Goal: Information Seeking & Learning: Learn about a topic

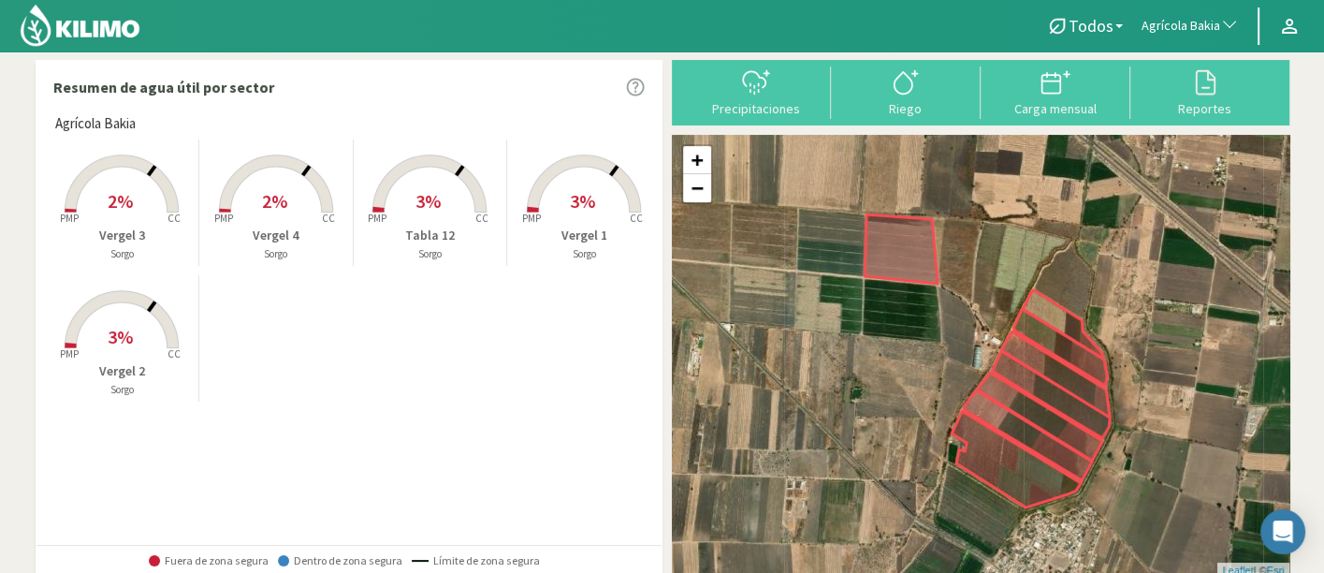
click at [1142, 20] on button "Agrícola Bakia" at bounding box center [1190, 26] width 116 height 41
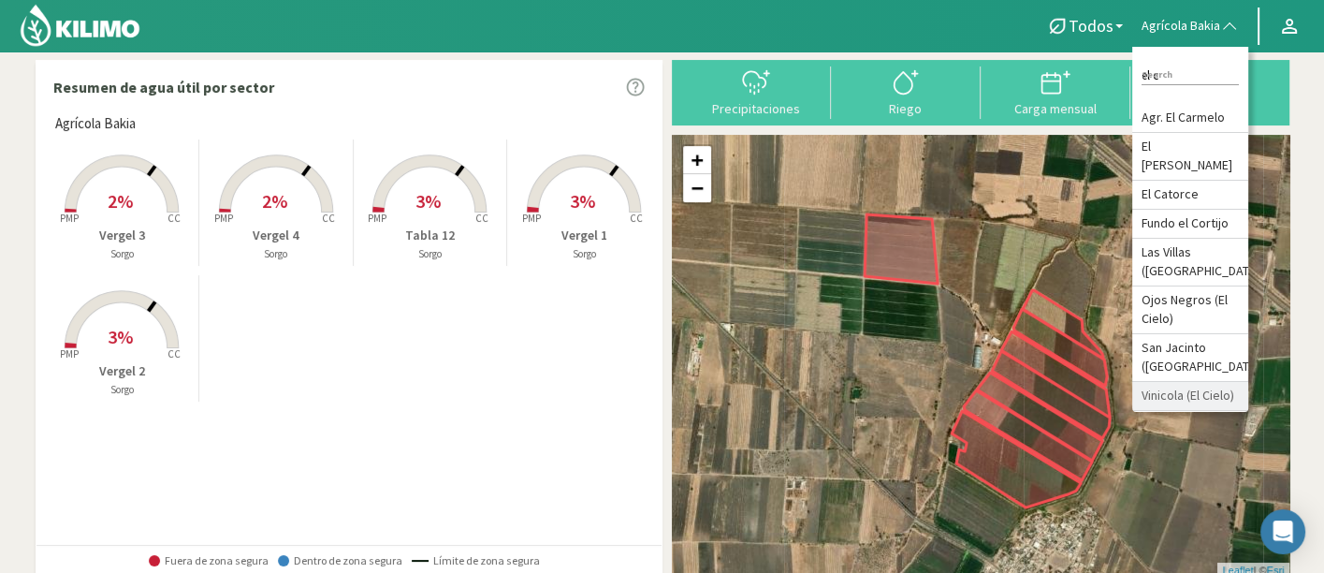
type input "el c"
click at [1188, 393] on li "Vinicola (El Cielo)" at bounding box center [1190, 396] width 116 height 29
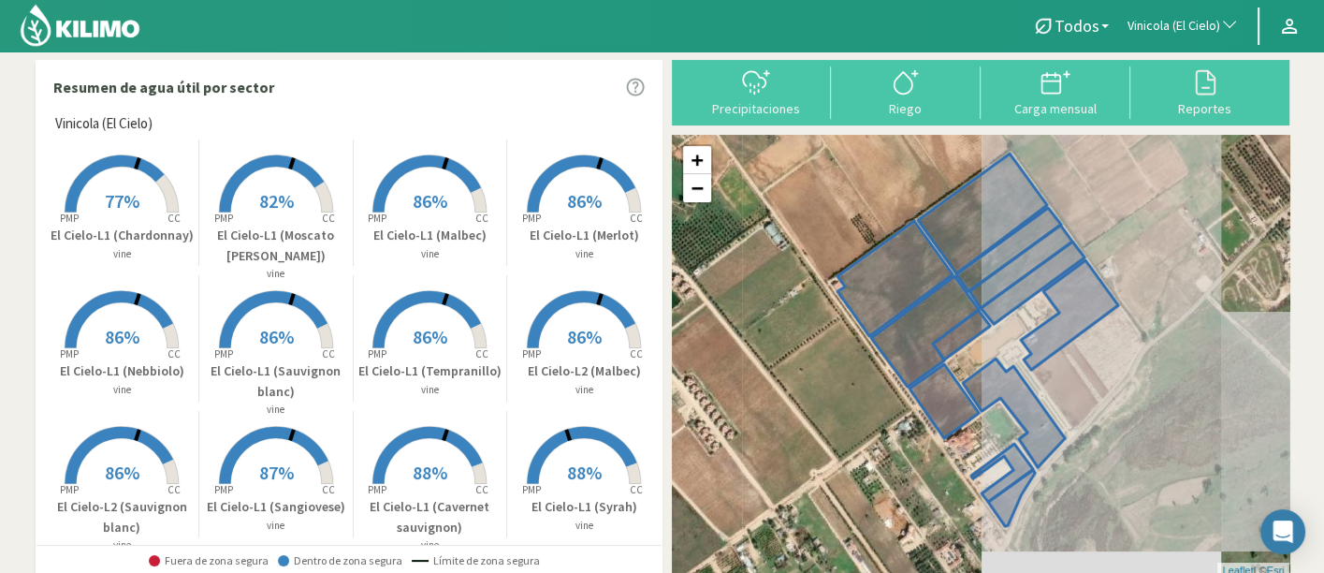
click at [487, 334] on rect at bounding box center [430, 350] width 150 height 150
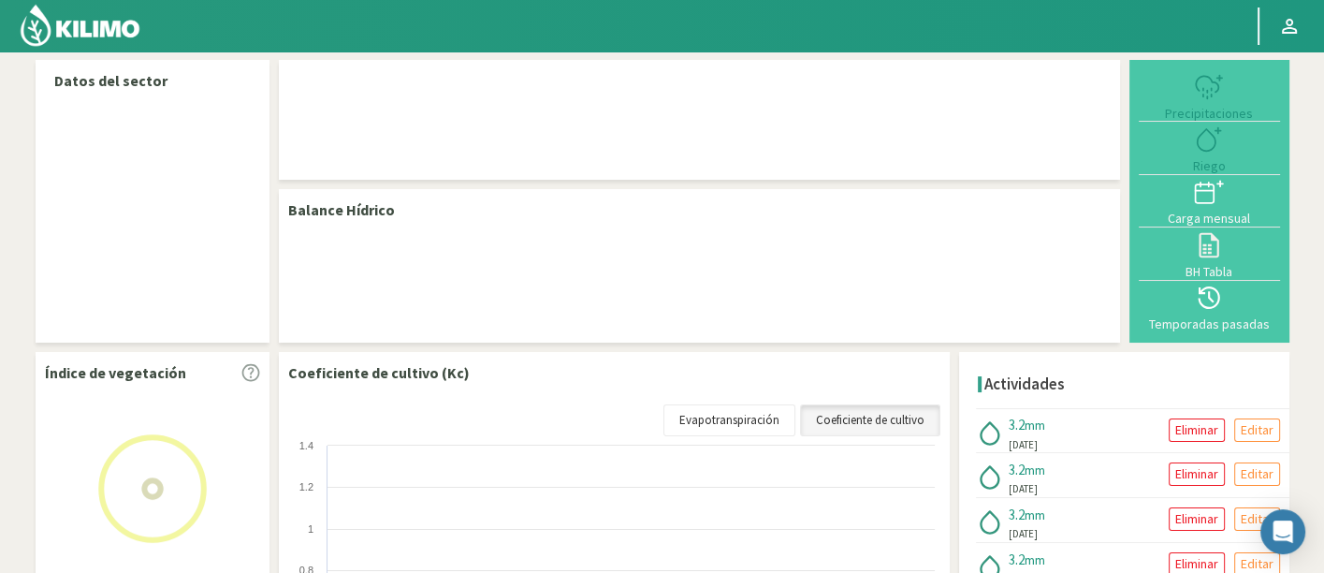
select select "285: Object"
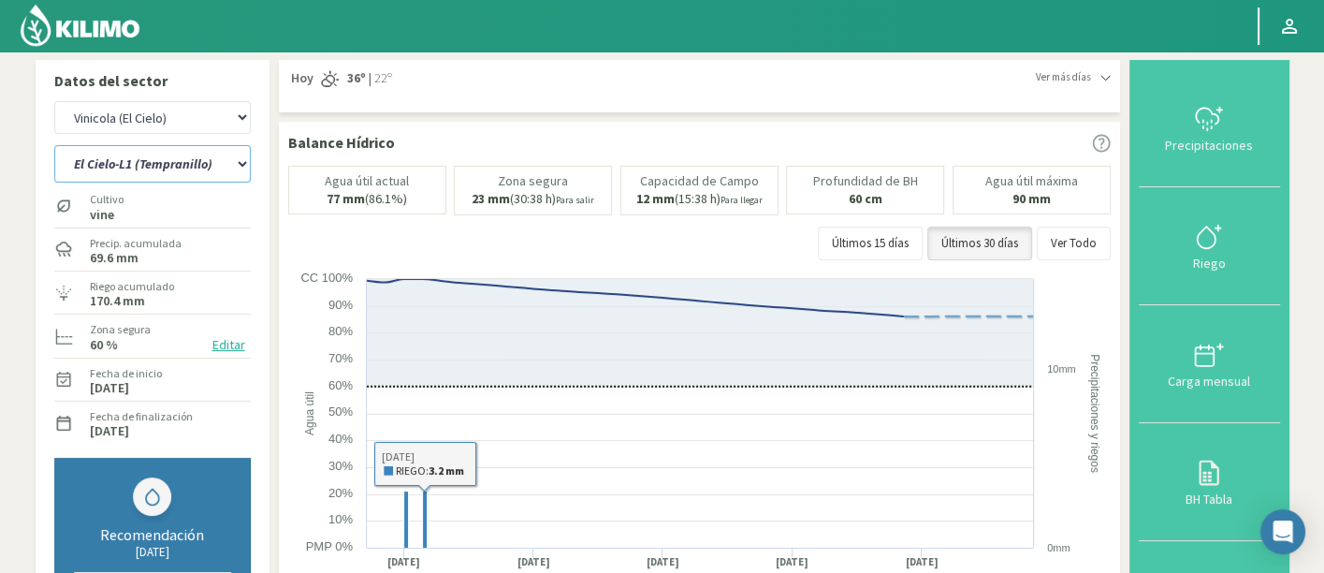
click at [195, 179] on select "El Cielo-L1 (Cavernet sauvignon) El Cielo-L1 (Chardonnay) El Cielo-L1 (Malbec) …" at bounding box center [152, 163] width 196 height 37
click at [54, 145] on select "El Cielo-L1 (Cavernet sauvignon) El Cielo-L1 (Chardonnay) El Cielo-L1 (Malbec) …" at bounding box center [152, 163] width 196 height 37
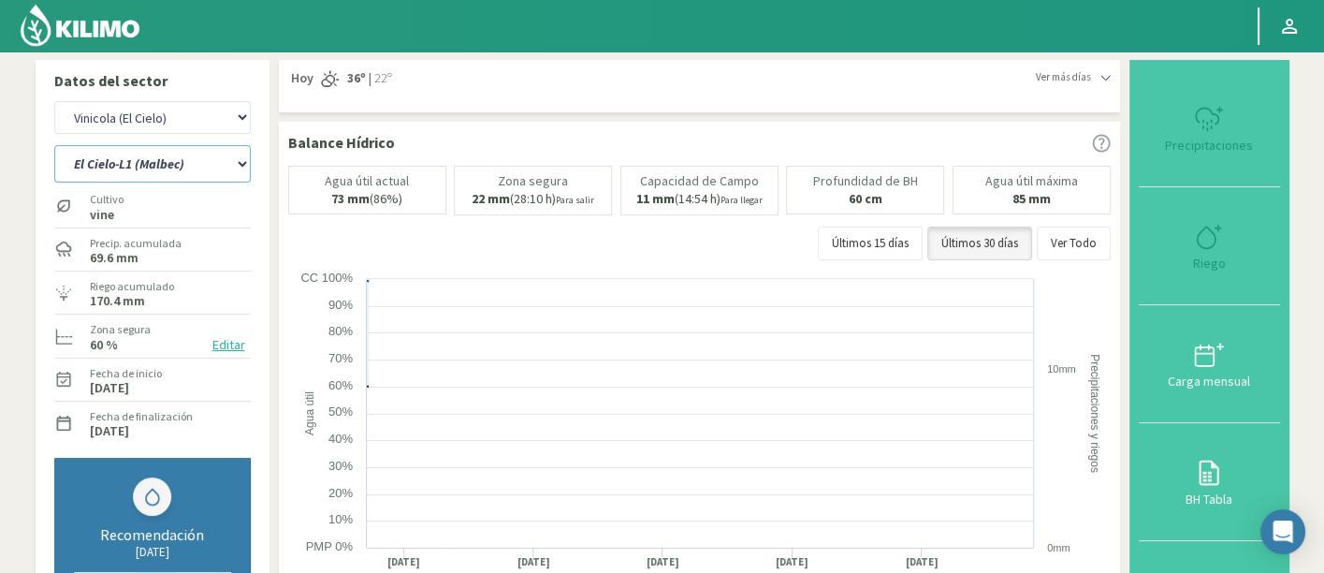
select select "9: Object"
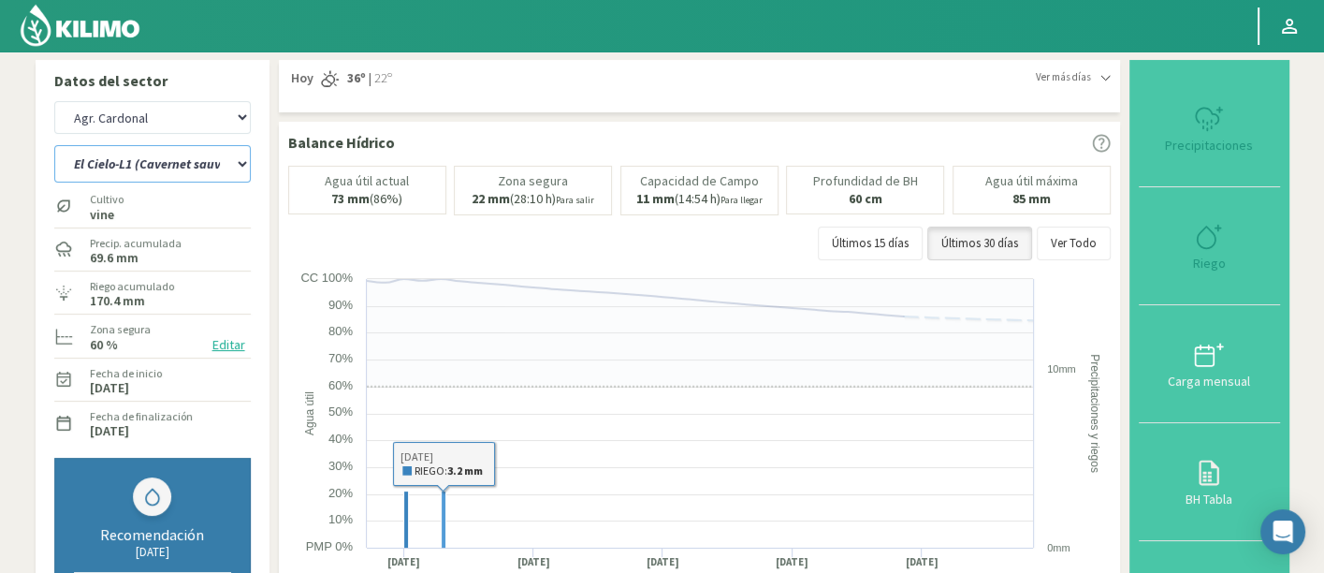
select select "571: Object"
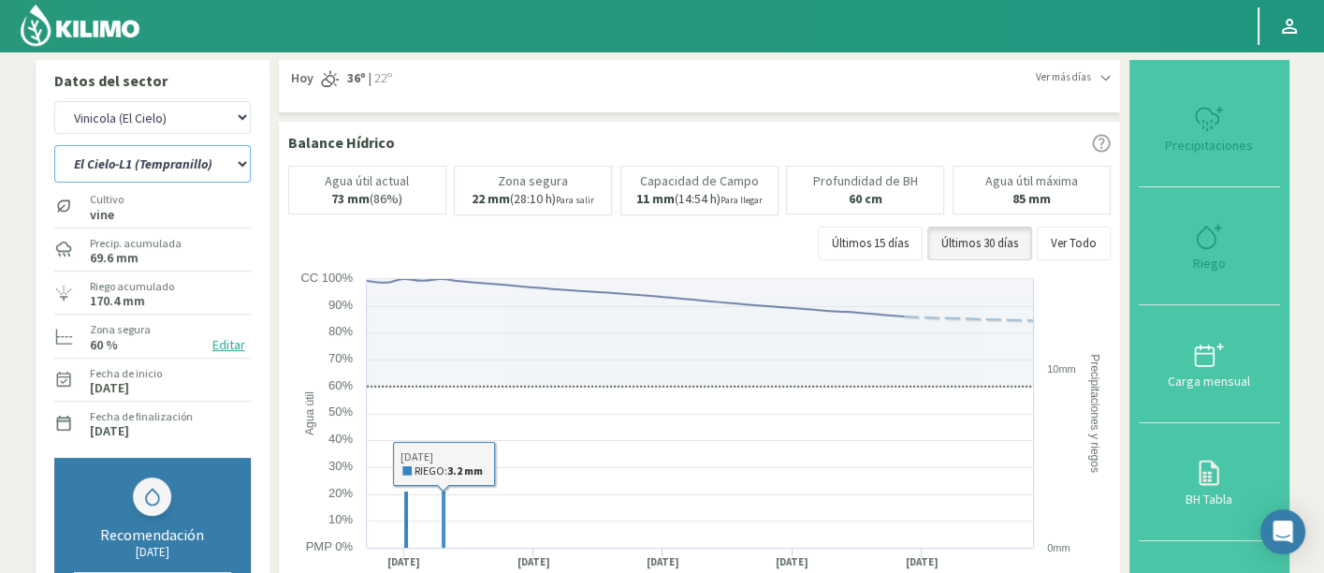
select select "14: Object"
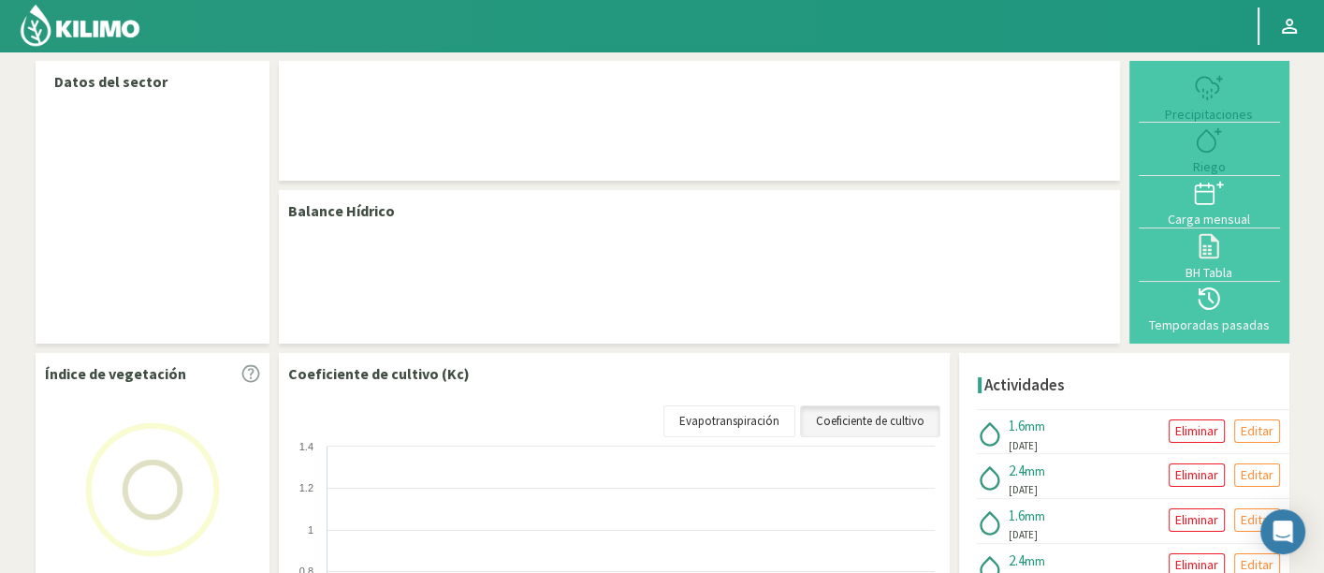
select select "285: Object"
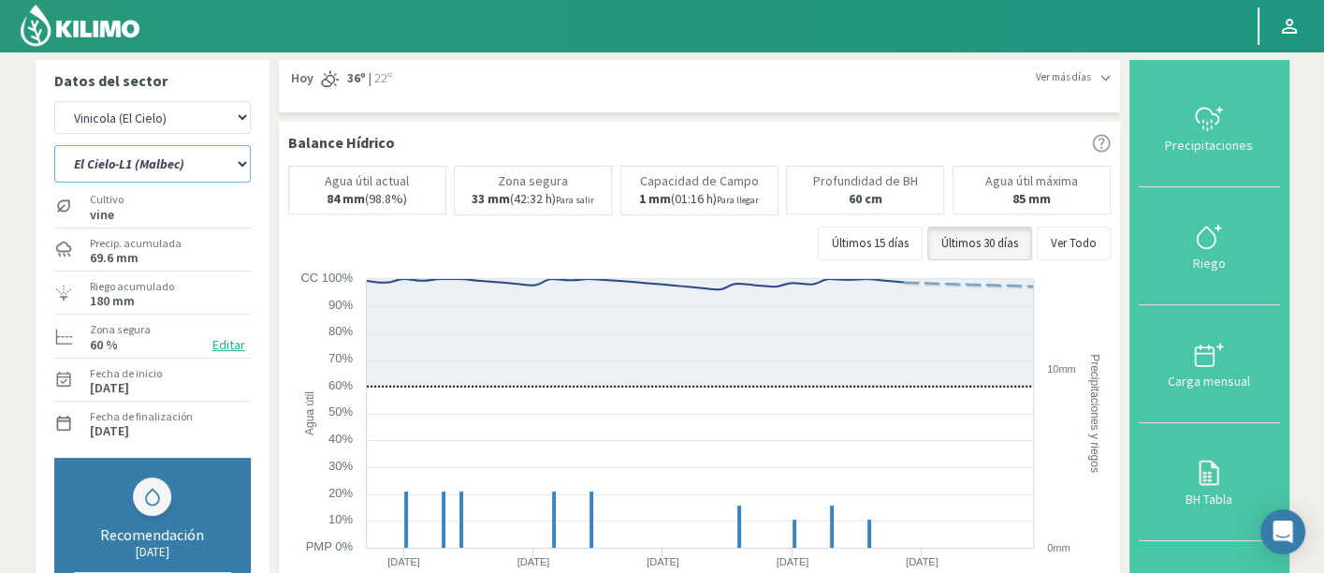
click at [143, 161] on select "El Cielo-L1 (Cavernet sauvignon) El Cielo-L1 (Chardonnay) El Cielo-L1 (Malbec) …" at bounding box center [152, 163] width 196 height 37
click at [214, 160] on select "El Cielo-L1 (Cavernet sauvignon) El Cielo-L1 (Chardonnay) El Cielo-L1 (Malbec) …" at bounding box center [152, 163] width 196 height 37
click at [54, 145] on select "El Cielo-L1 (Cavernet sauvignon) El Cielo-L1 (Chardonnay) El Cielo-L1 (Malbec) …" at bounding box center [152, 163] width 196 height 37
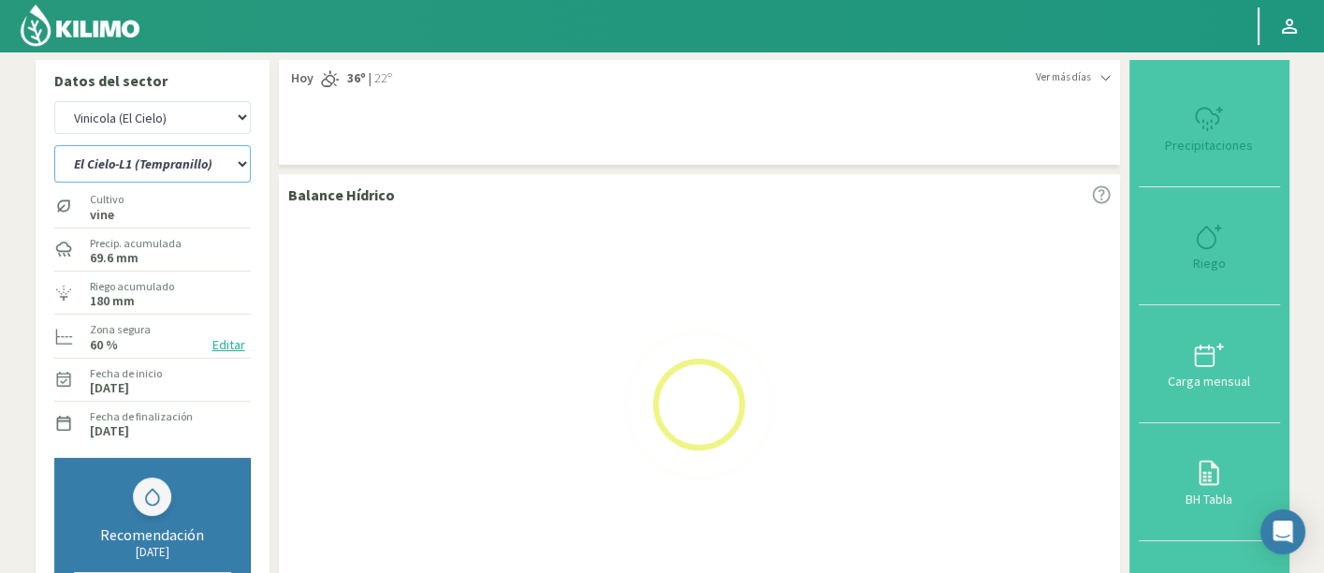
select select "2: Object"
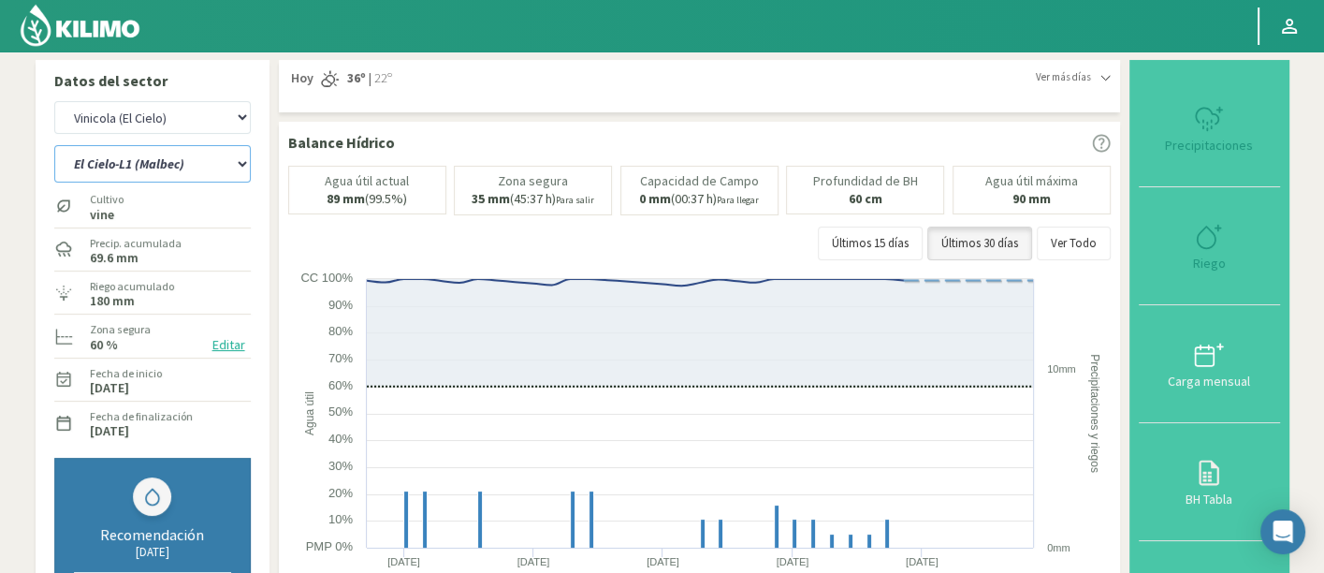
select select "571: Object"
select select "21: Object"
click at [138, 117] on select "Agr. Cardonal Agr. El Carmelo Agrícola Bakia Agrícola Bakia - IC Agrícola Exser…" at bounding box center [152, 117] width 196 height 33
click at [54, 101] on select "Agr. Cardonal Agr. El Carmelo Agrícola Bakia Agrícola Bakia - IC Agrícola Exser…" at bounding box center [152, 117] width 196 height 33
select select "770: Object"
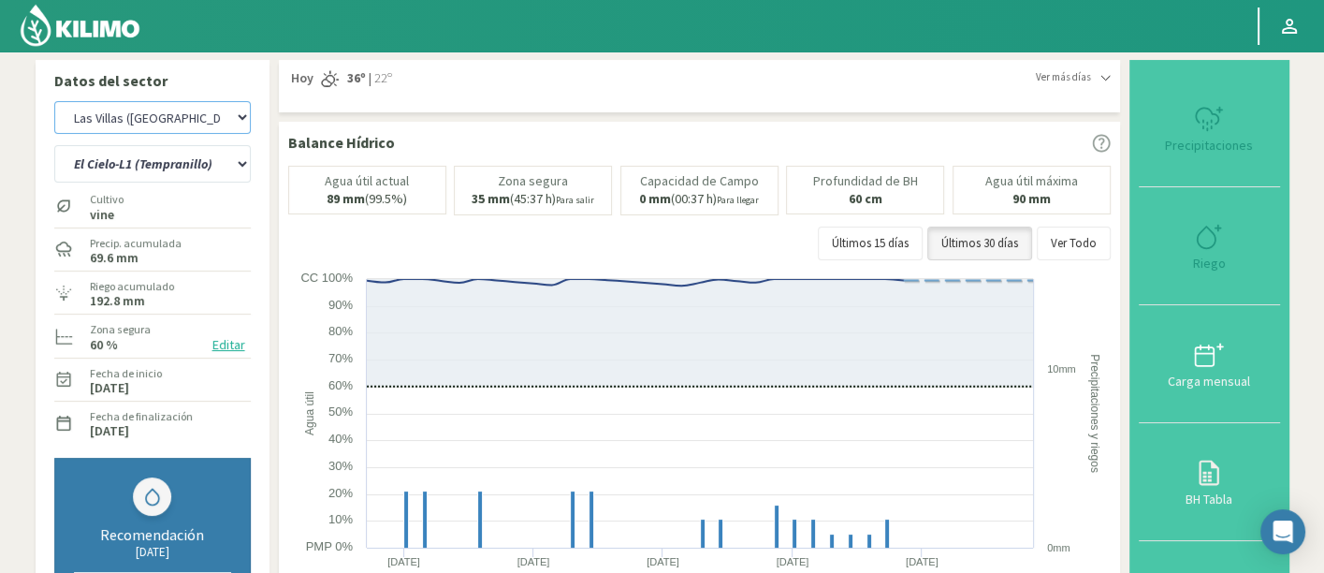
select select "24: Object"
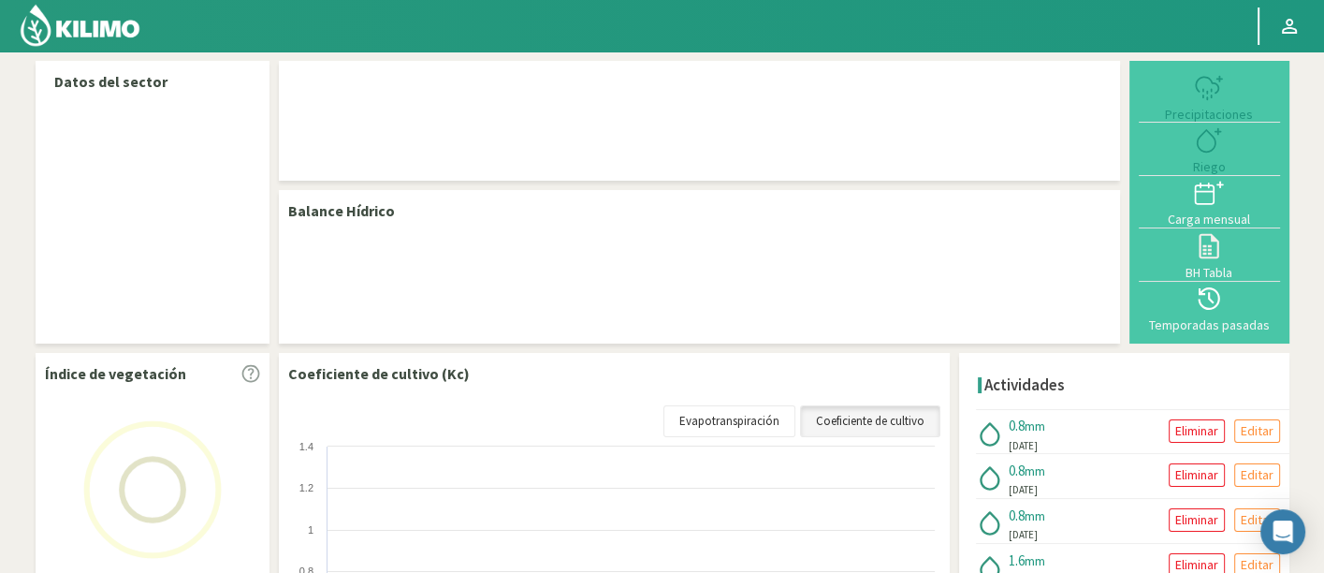
select select "198: Object"
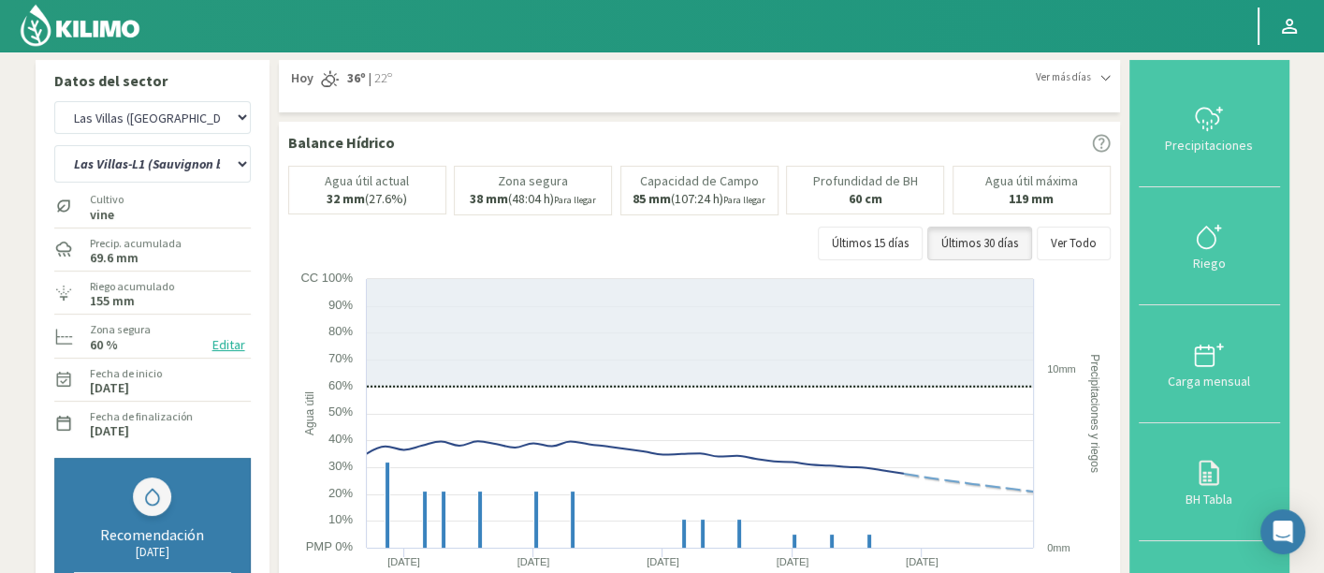
click at [166, 143] on div "Las Villas-L1 (Sauvignon blanc) Las Villas-L1 (Tempranillo) Las Villas-L2 (Sauv…" at bounding box center [152, 161] width 196 height 47
drag, startPoint x: 187, startPoint y: 163, endPoint x: 194, endPoint y: 180, distance: 18.1
click at [187, 163] on select "Las Villas-L1 (Sauvignon blanc) Las Villas-L1 (Tempranillo) Las Villas-L2 (Sauv…" at bounding box center [152, 163] width 196 height 37
click at [54, 145] on select "Las Villas-L1 (Sauvignon blanc) Las Villas-L1 (Tempranillo) Las Villas-L2 (Sauv…" at bounding box center [152, 163] width 196 height 37
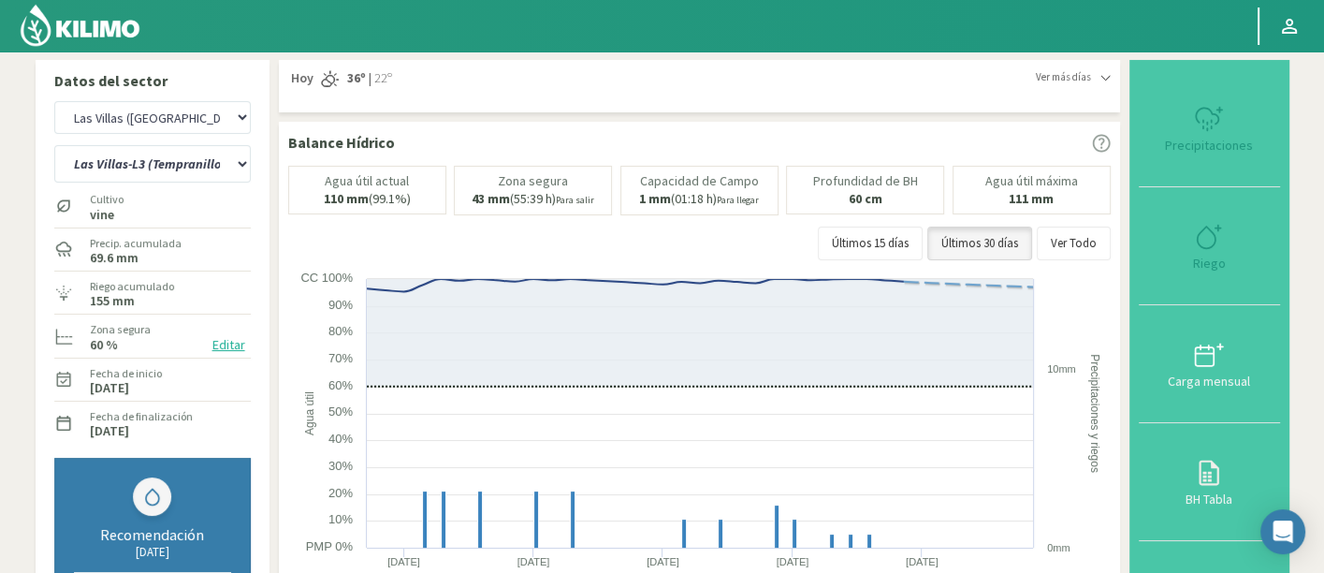
select select "0: Object"
select select "484: Object"
click at [184, 167] on select "Las Villas-L1 (Sauvignon blanc) Las Villas-L1 (Tempranillo) Las Villas-L2 (Sauv…" at bounding box center [152, 163] width 196 height 37
click at [54, 145] on select "Las Villas-L1 (Sauvignon blanc) Las Villas-L1 (Tempranillo) Las Villas-L2 (Sauv…" at bounding box center [152, 163] width 196 height 37
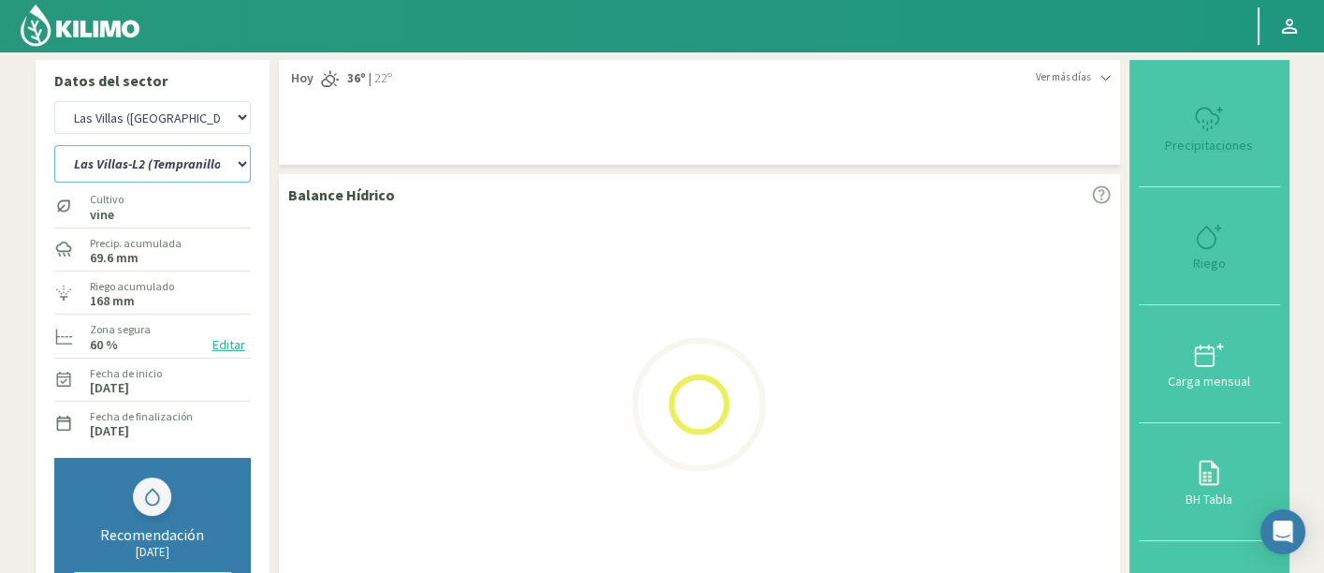
select select "13: Object"
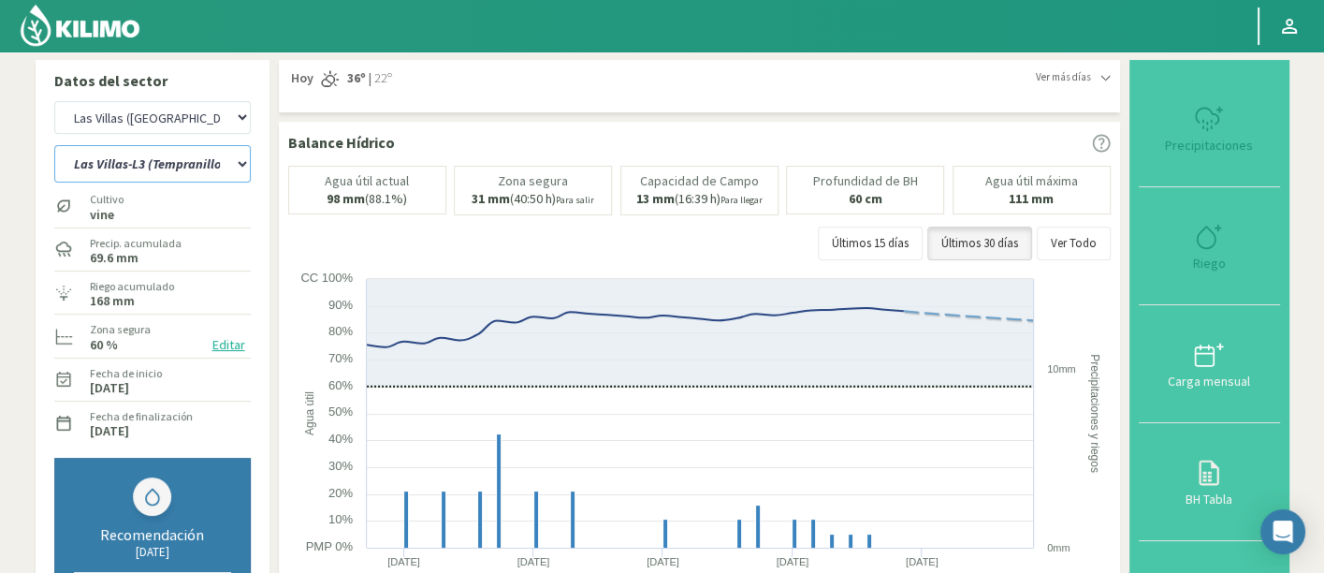
select select "770: Object"
select select "19: Object"
click at [132, 164] on select "Las Villas-L1 (Sauvignon blanc) Las Villas-L1 (Tempranillo) Las Villas-L2 (Sauv…" at bounding box center [152, 163] width 196 height 37
click at [140, 126] on select "Agr. Cardonal Agr. El Carmelo Agrícola Bakia Agrícola Bakia - IC Agrícola Exser…" at bounding box center [152, 117] width 196 height 33
click at [54, 101] on select "Agr. Cardonal Agr. El Carmelo Agrícola Bakia Agrícola Bakia - IC Agrícola Exser…" at bounding box center [152, 117] width 196 height 33
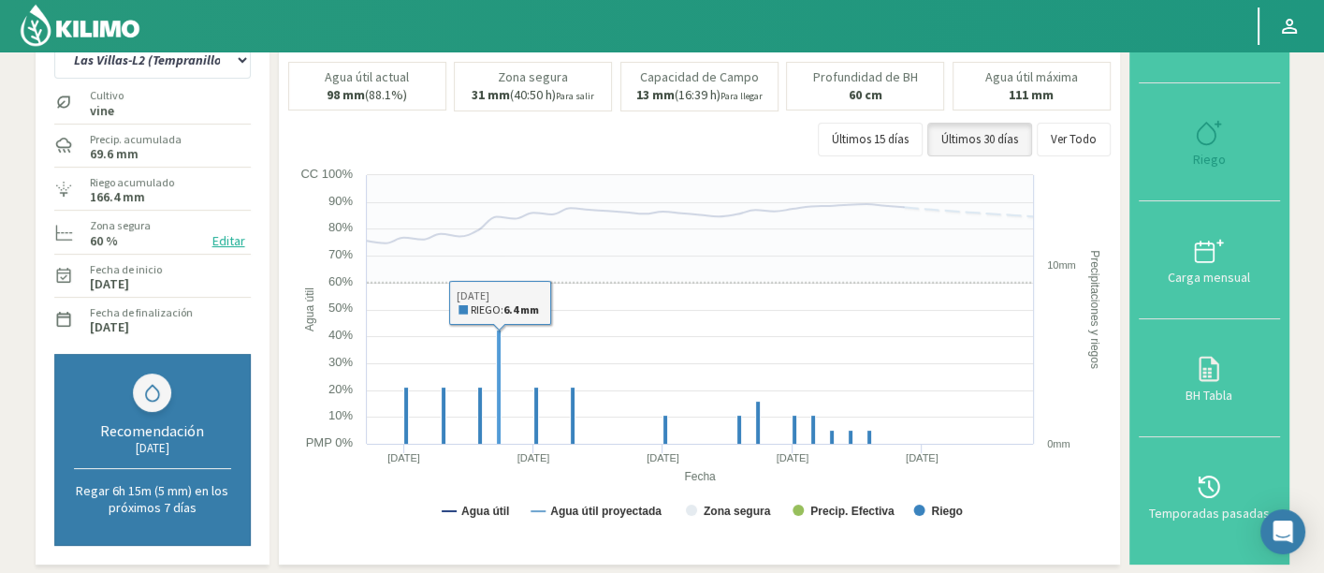
select select "1083: Object"
select select "24: Object"
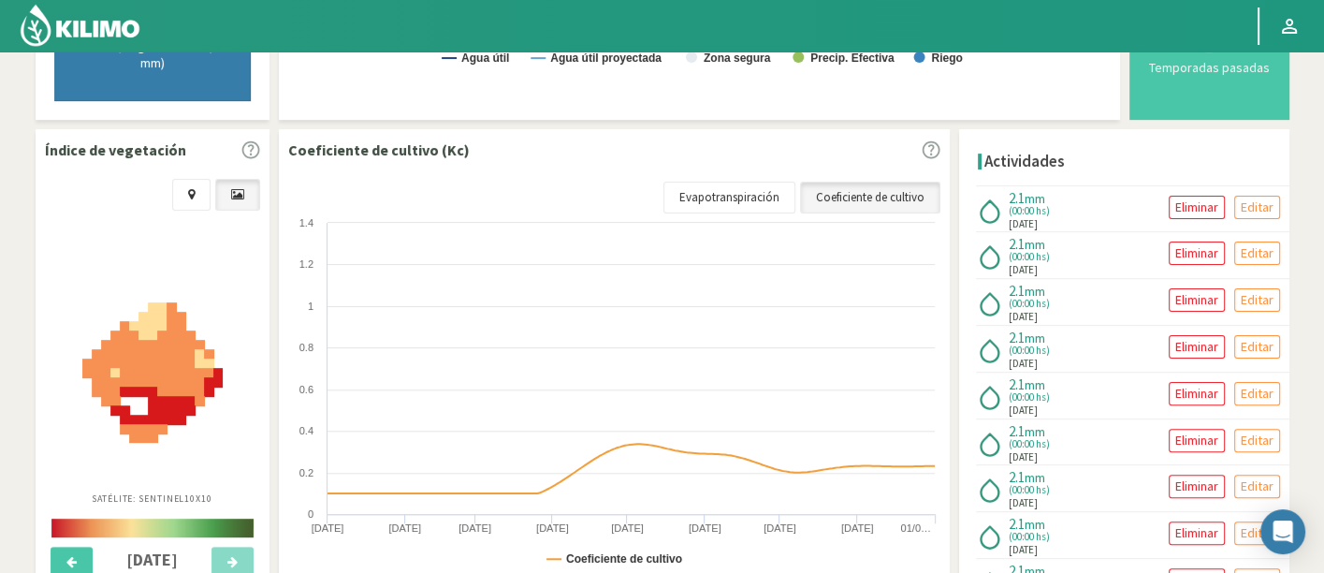
scroll to position [562, 0]
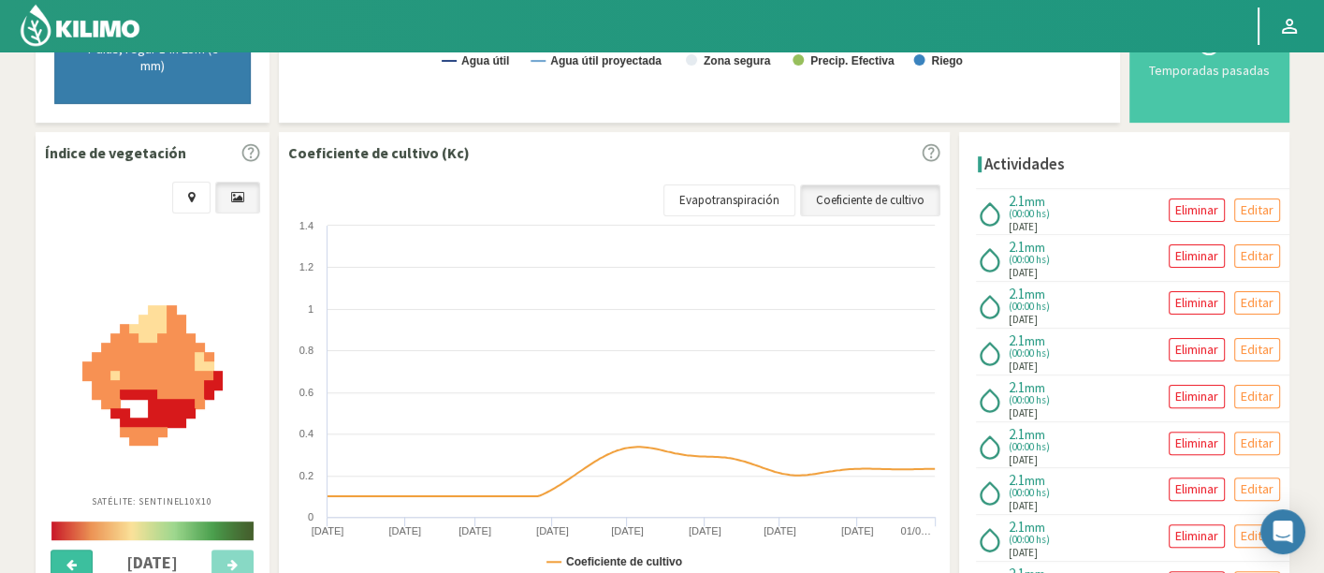
click at [85, 549] on button at bounding box center [72, 565] width 42 height 32
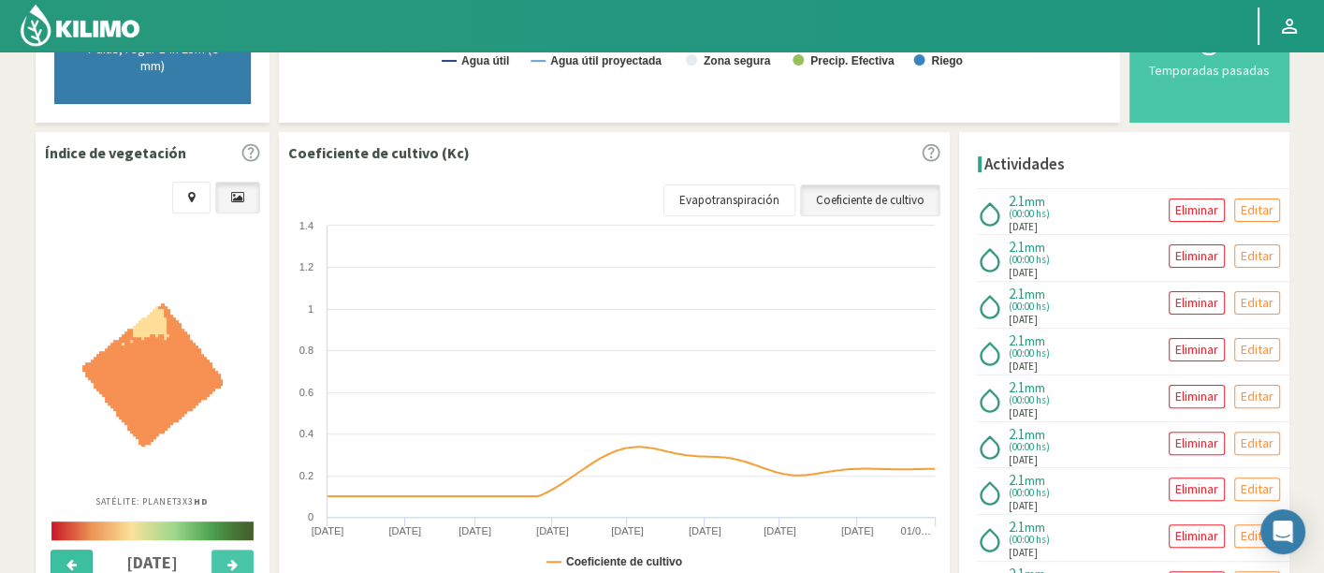
click at [85, 549] on button at bounding box center [72, 565] width 42 height 32
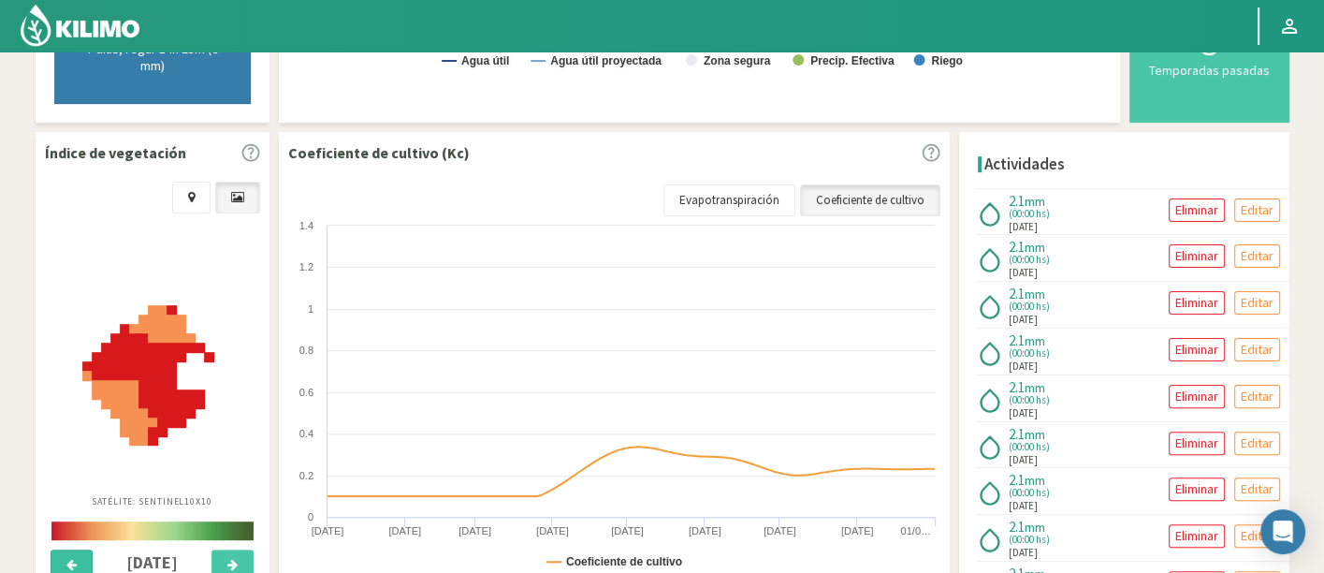
click at [85, 549] on button at bounding box center [72, 565] width 42 height 32
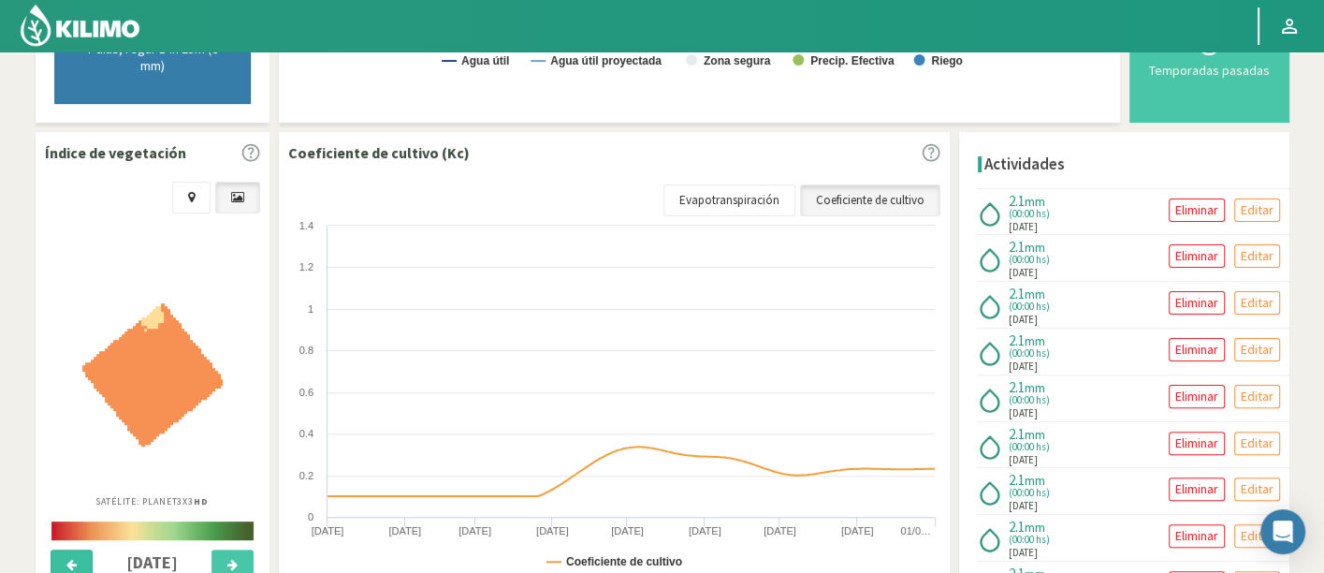
click at [85, 549] on button at bounding box center [72, 565] width 42 height 32
click at [240, 554] on button at bounding box center [232, 565] width 42 height 32
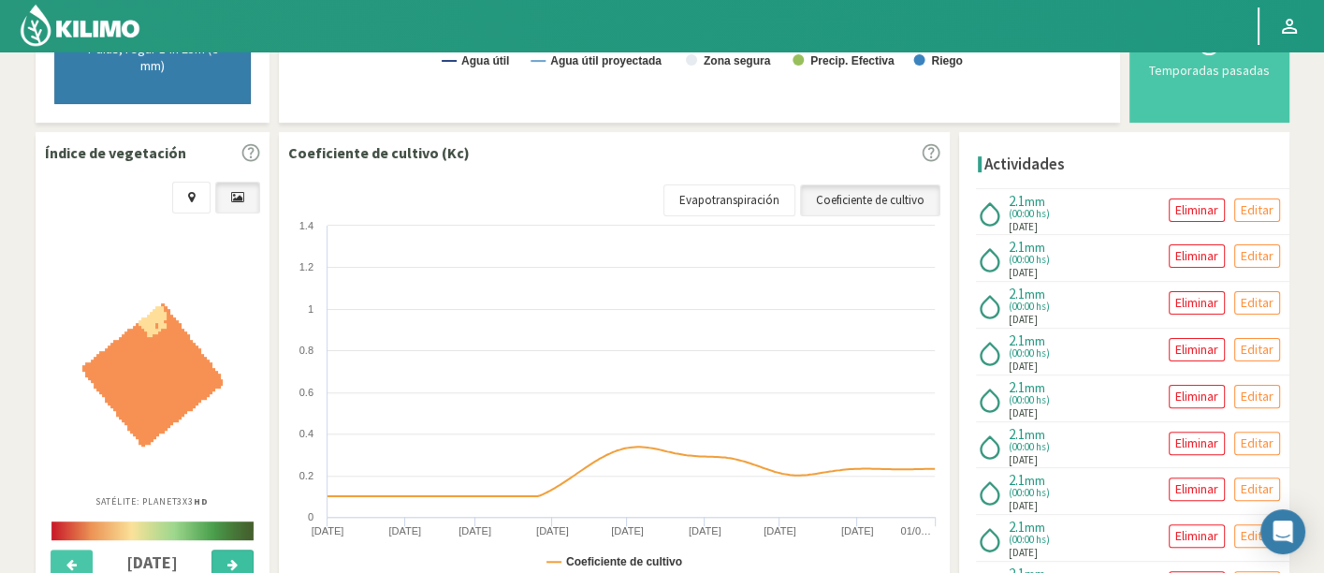
click at [240, 554] on button at bounding box center [232, 565] width 42 height 32
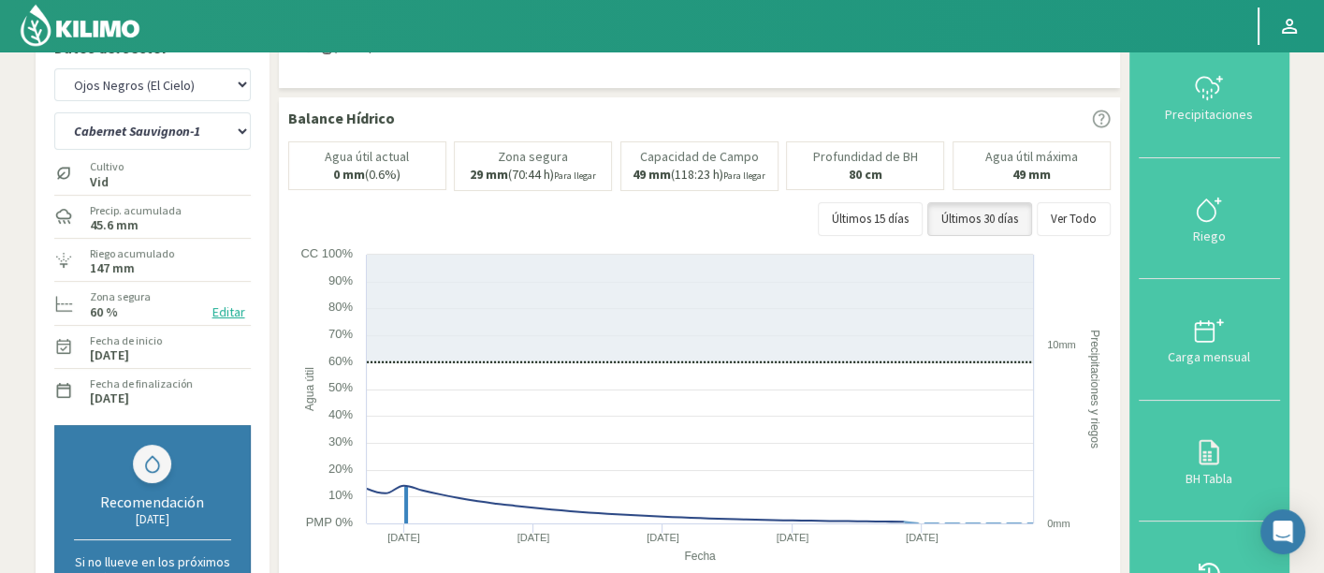
scroll to position [0, 0]
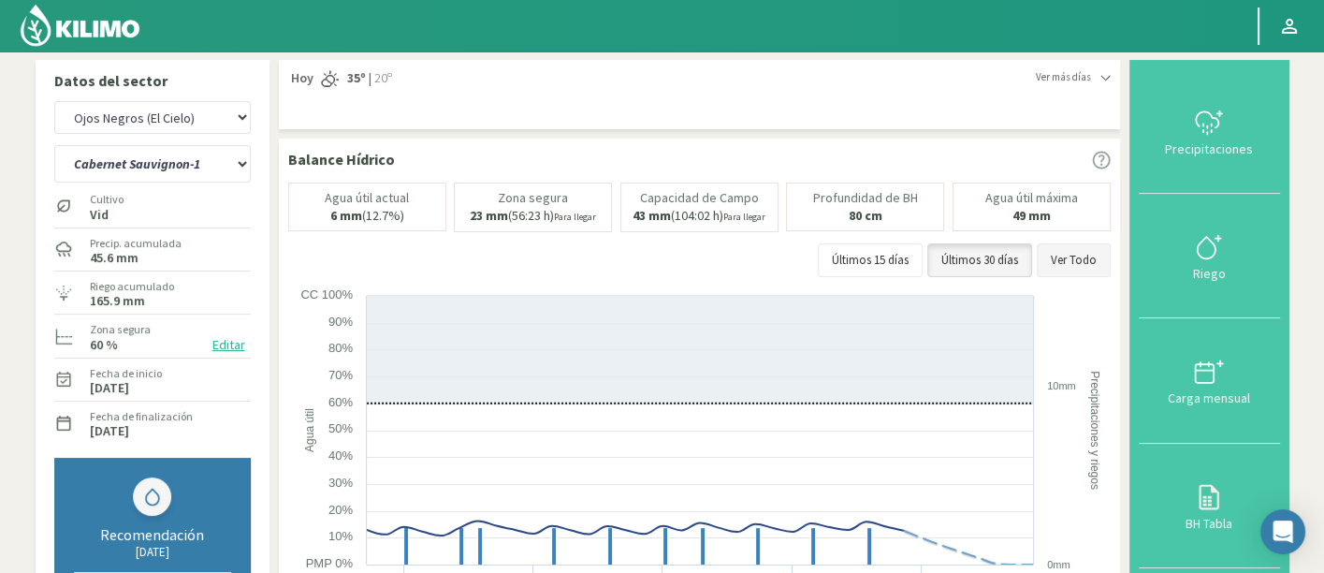
click at [1079, 243] on button "Ver Todo" at bounding box center [1074, 260] width 74 height 34
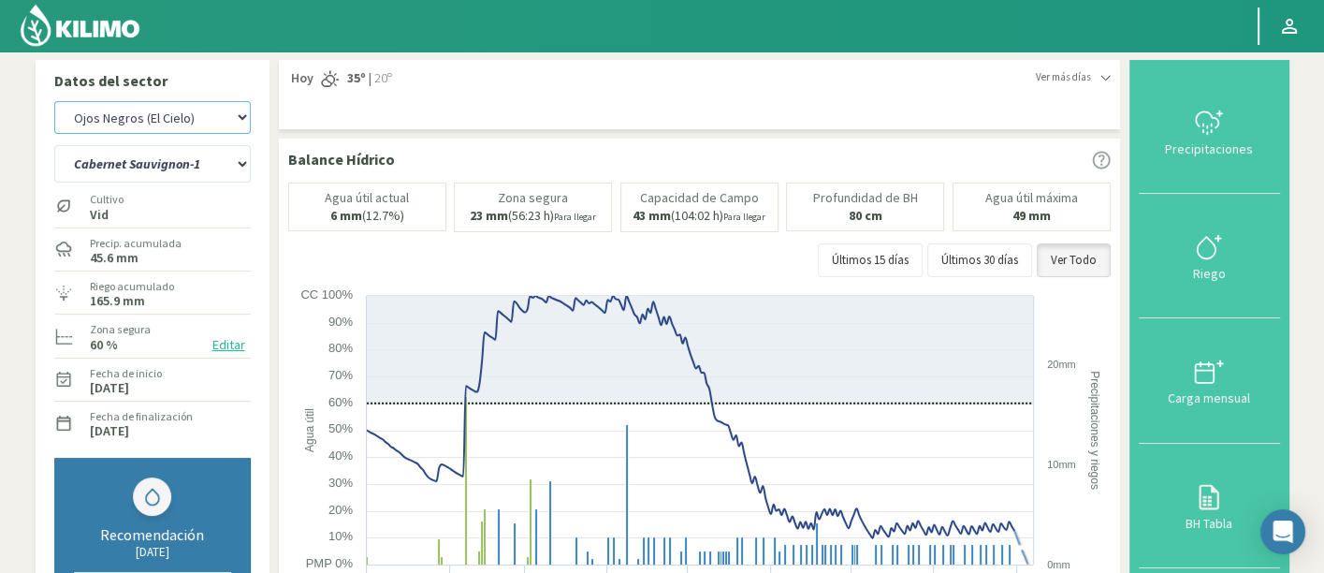
click at [136, 132] on select "Agr. Cardonal Agr. El Carmelo Agrícola Bakia Agrícola Bakia - IC Agrícola Exser…" at bounding box center [152, 117] width 196 height 33
click at [54, 101] on select "Agr. Cardonal Agr. El Carmelo Agrícola Bakia Agrícola Bakia - IC Agrícola Exser…" at bounding box center [152, 117] width 196 height 33
select select "528: Object"
select select "25: Object"
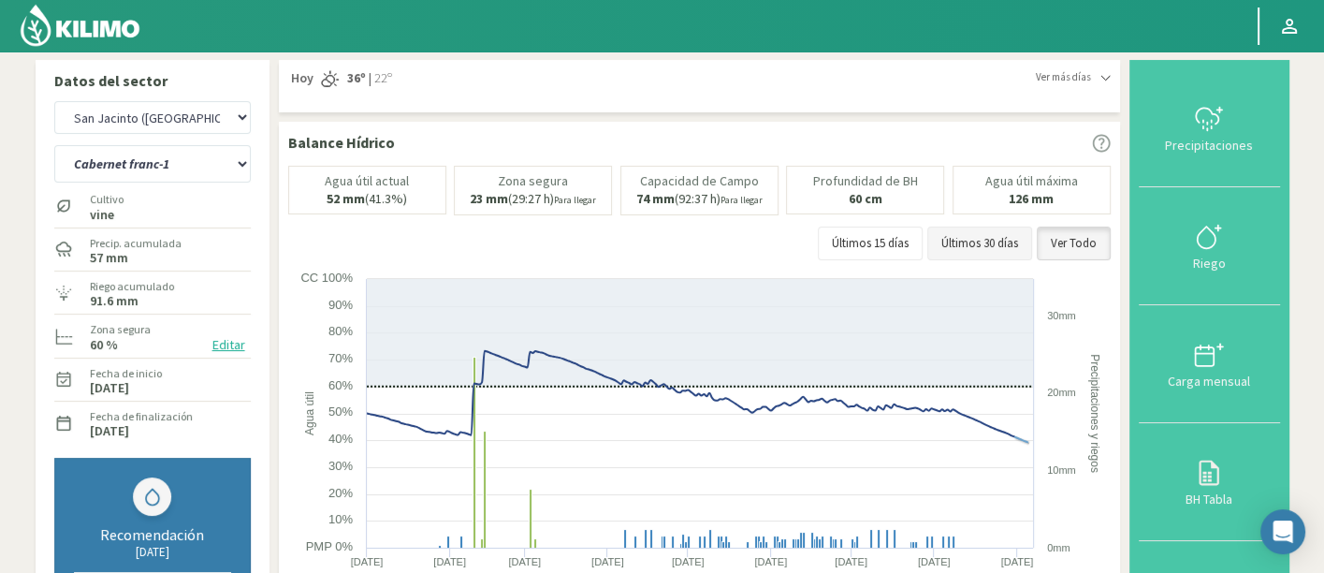
click at [1015, 235] on button "Últimos 30 días" at bounding box center [979, 243] width 105 height 34
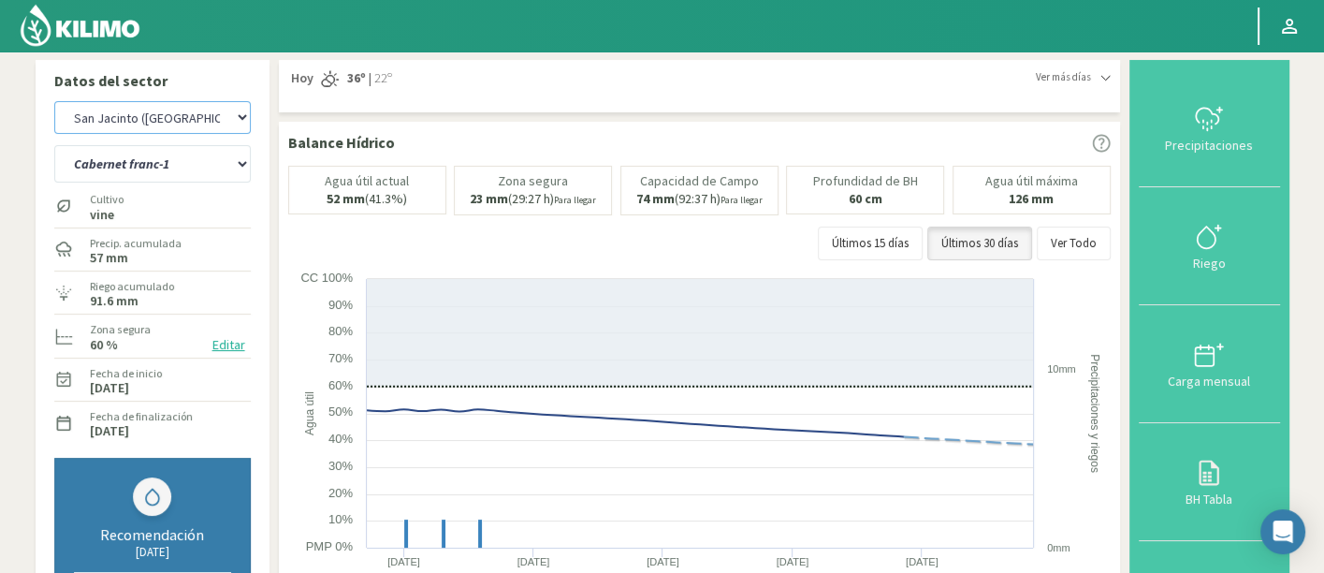
click at [126, 120] on select "Agr. Cardonal Agr. El Carmelo Agrícola Bakia Agrícola Bakia - IC Agrícola Exser…" at bounding box center [152, 117] width 196 height 33
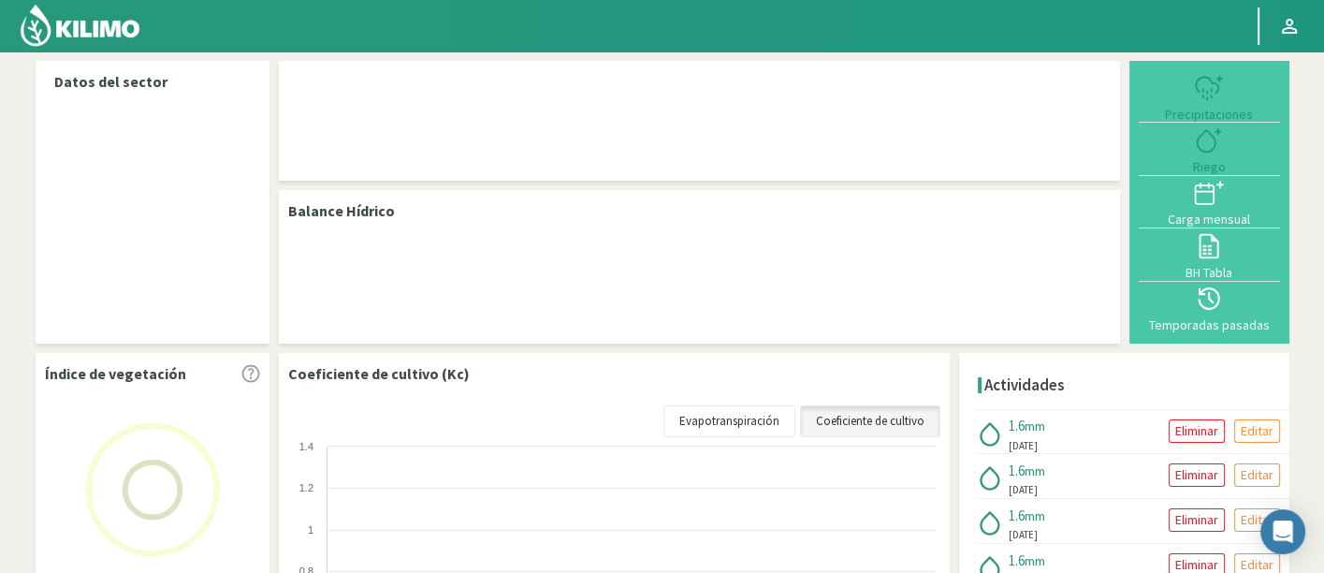
select select "242: Object"
